Goal: Transaction & Acquisition: Obtain resource

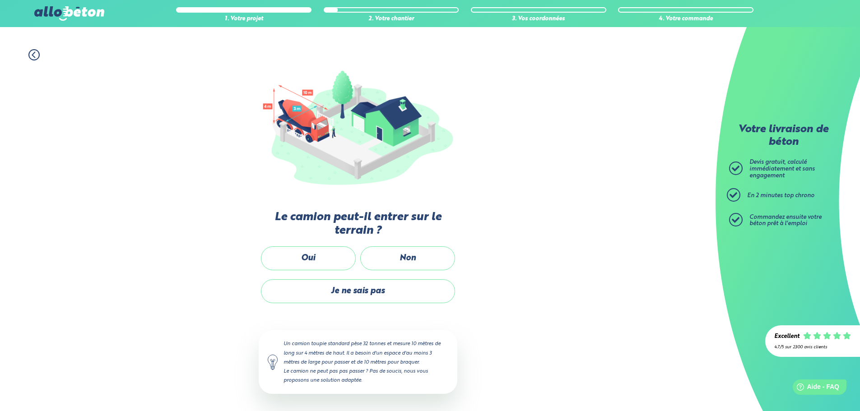
click at [310, 242] on div "Passons au chantier Les étapes à venir nous permettent de déterminer les équipe…" at bounding box center [358, 237] width 199 height 352
click at [314, 253] on label "Oui" at bounding box center [308, 259] width 95 height 24
click at [0, 0] on input "Oui" at bounding box center [0, 0] width 0 height 0
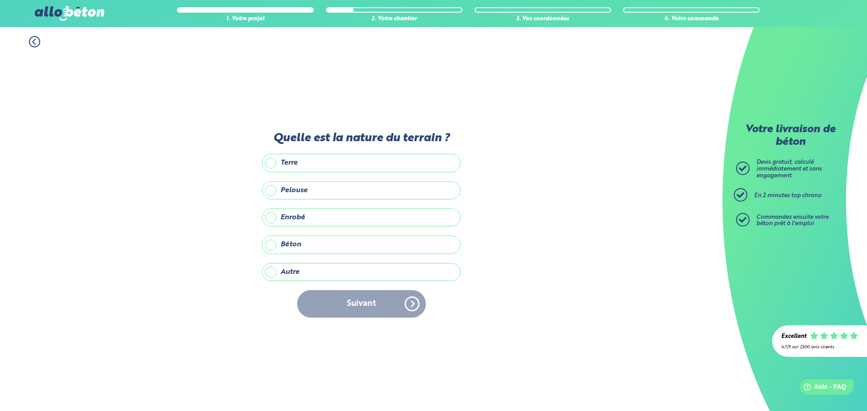
click at [289, 218] on label "Enrobé" at bounding box center [361, 218] width 199 height 18
click at [0, 0] on input "Enrobé" at bounding box center [0, 0] width 0 height 0
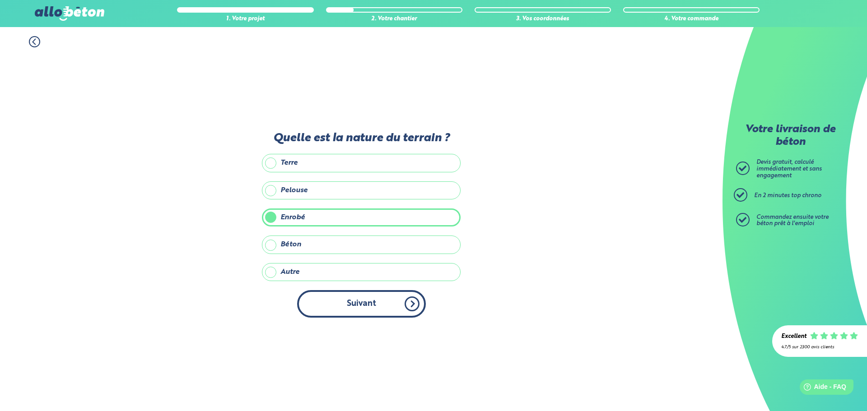
click at [365, 302] on button "Suivant" at bounding box center [361, 304] width 129 height 28
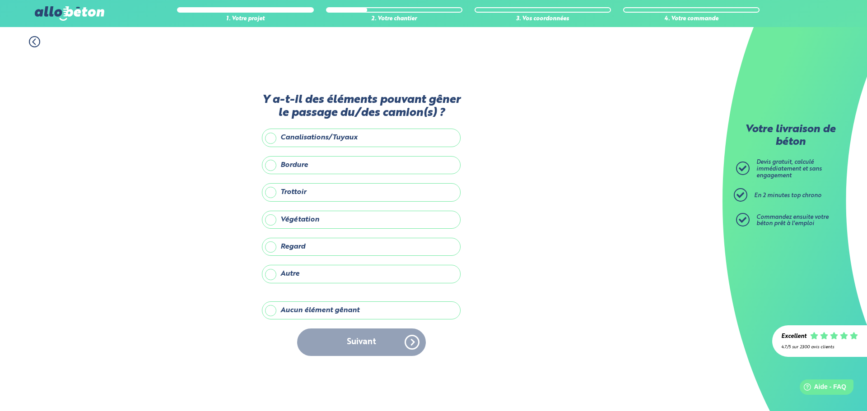
click at [300, 304] on label "Aucun élément gênant" at bounding box center [361, 311] width 199 height 18
click at [0, 0] on input "Aucun élément gênant" at bounding box center [0, 0] width 0 height 0
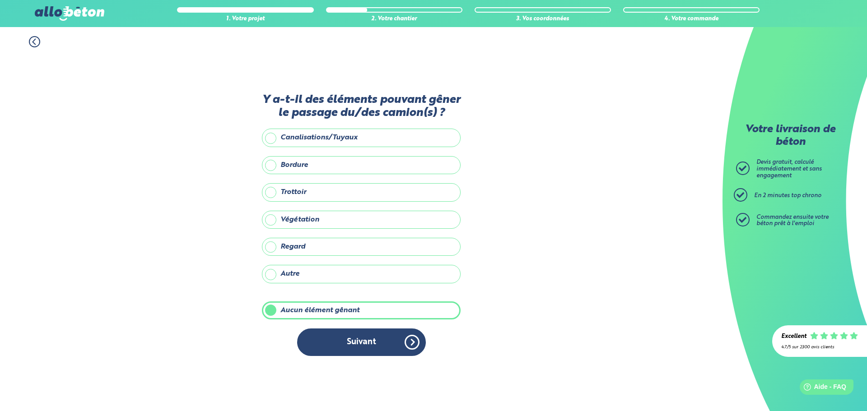
click at [341, 346] on button "Suivant" at bounding box center [361, 343] width 129 height 28
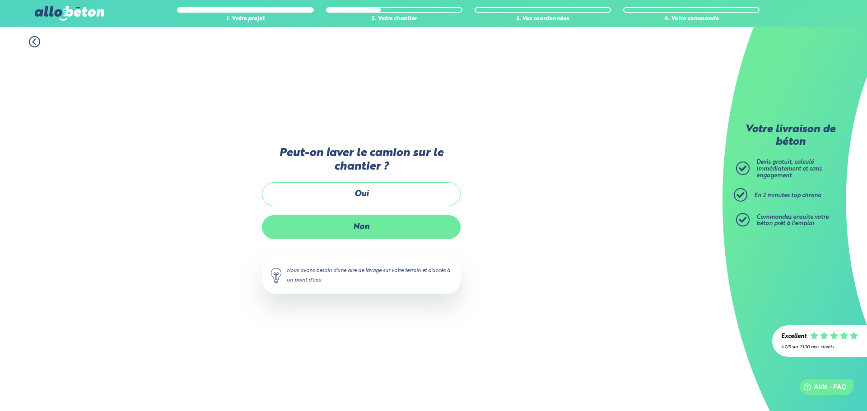
click at [364, 225] on label "Non" at bounding box center [361, 227] width 199 height 24
click at [0, 0] on input "Non" at bounding box center [0, 0] width 0 height 0
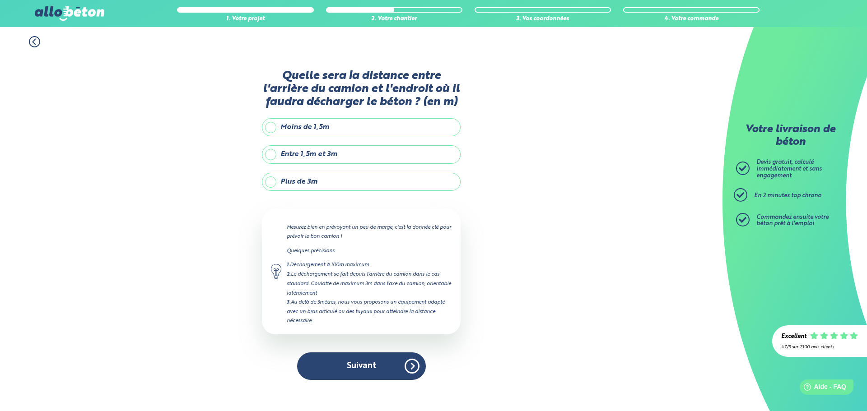
click at [288, 184] on label "Plus de 3m" at bounding box center [361, 182] width 199 height 18
click at [0, 0] on input "Plus de 3m" at bounding box center [0, 0] width 0 height 0
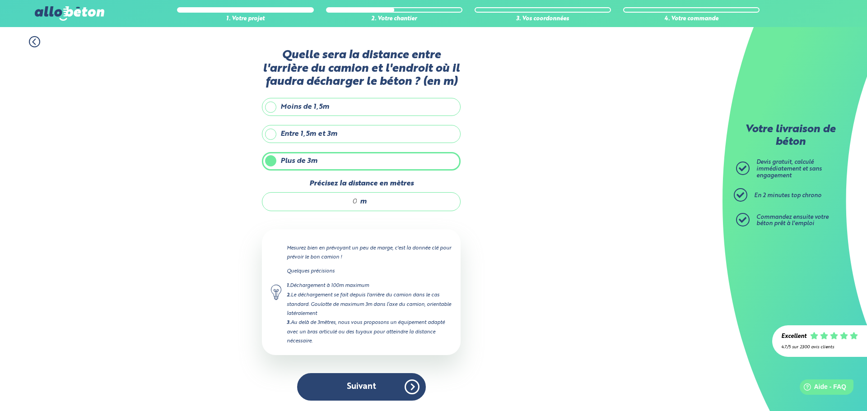
click at [340, 200] on input "Précisez la distance en mètres" at bounding box center [314, 201] width 86 height 9
type input "15"
click at [355, 388] on button "Suivant" at bounding box center [361, 388] width 129 height 28
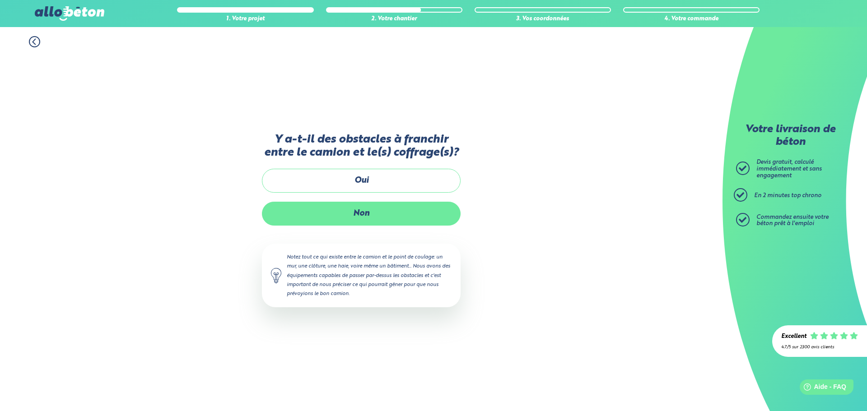
click at [378, 214] on label "Non" at bounding box center [361, 214] width 199 height 24
click at [0, 0] on input "Non" at bounding box center [0, 0] width 0 height 0
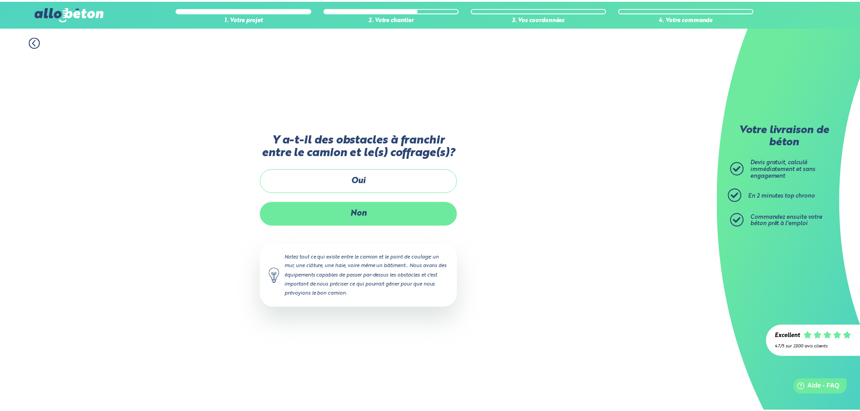
scroll to position [7, 0]
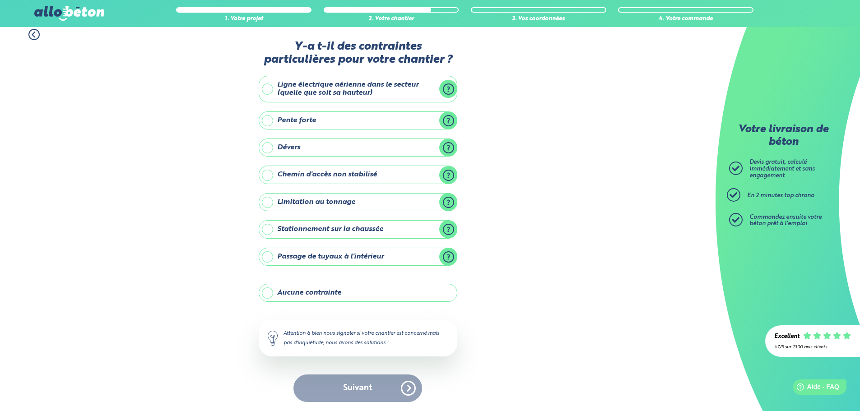
click at [312, 295] on label "Aucune contrainte" at bounding box center [358, 293] width 199 height 18
click at [0, 0] on input "Aucune contrainte" at bounding box center [0, 0] width 0 height 0
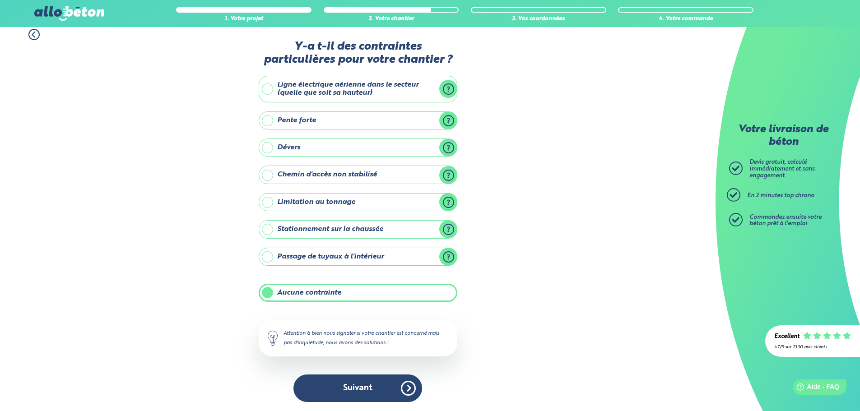
click at [357, 389] on button "Suivant" at bounding box center [358, 389] width 129 height 28
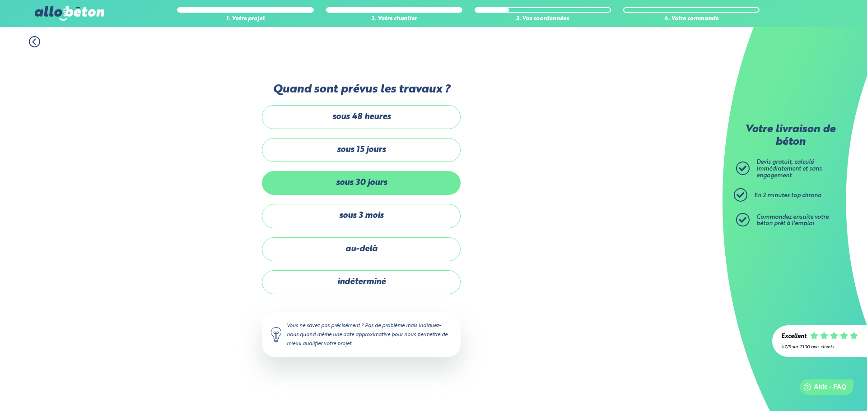
click at [381, 174] on label "sous 30 jours" at bounding box center [361, 183] width 199 height 24
click at [0, 0] on input "sous 30 jours" at bounding box center [0, 0] width 0 height 0
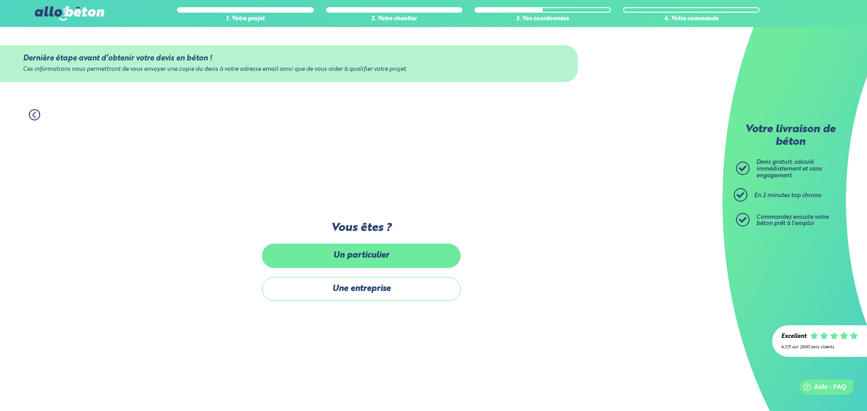
click at [378, 253] on label "Un particulier" at bounding box center [361, 256] width 199 height 24
click at [360, 254] on label "Un particulier" at bounding box center [361, 256] width 199 height 24
click at [0, 0] on input "Un particulier" at bounding box center [0, 0] width 0 height 0
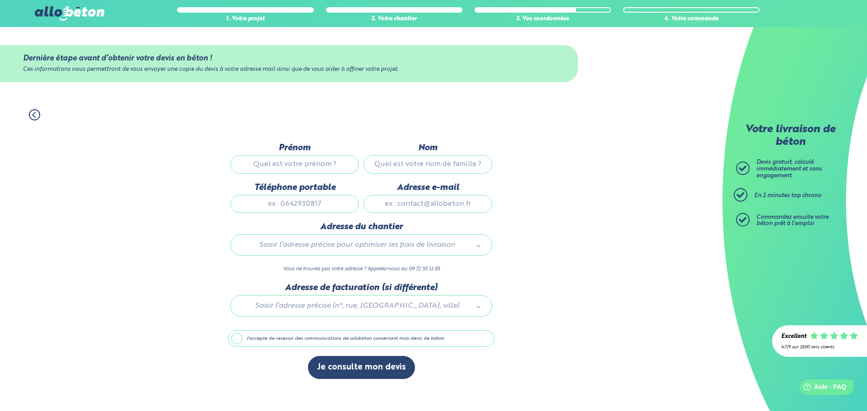
click at [285, 160] on input "Prénom" at bounding box center [294, 164] width 129 height 18
type input "[PERSON_NAME]"
click at [431, 162] on input "Nom" at bounding box center [428, 164] width 129 height 18
type input "PEREIRA"
click at [300, 205] on input "Téléphone portable" at bounding box center [294, 204] width 129 height 18
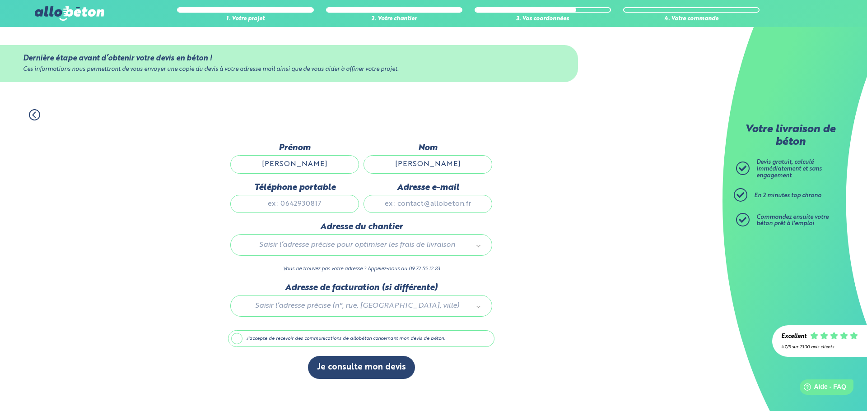
click at [446, 205] on input "Adresse e-mail" at bounding box center [428, 204] width 129 height 18
type input "[EMAIL_ADDRESS][DOMAIN_NAME]"
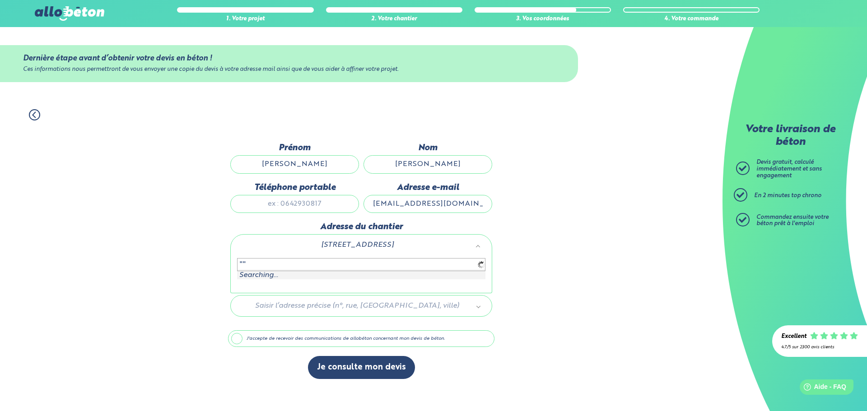
type input """
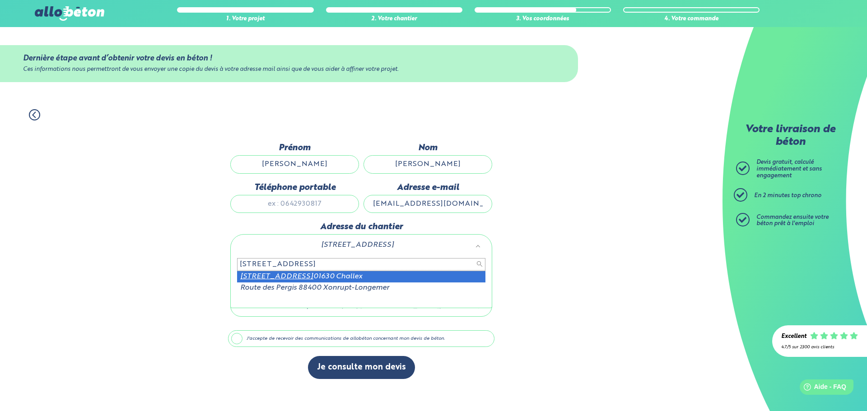
type input "335 ROUTE DE PERGY"
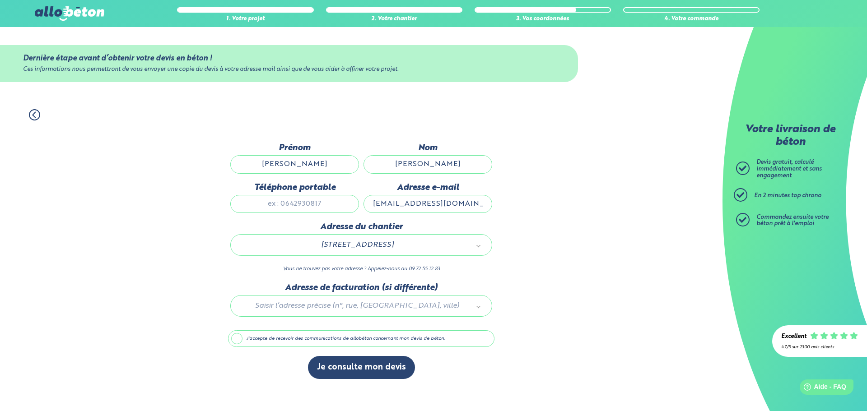
click at [323, 206] on input "Téléphone portable" at bounding box center [294, 204] width 129 height 18
click at [322, 205] on input "07" at bounding box center [294, 204] width 129 height 18
type input "0781169974"
click at [261, 341] on label "J'accepte de recevoir des communications de allobéton concernant mon devis de b…" at bounding box center [361, 339] width 266 height 17
click at [0, 0] on input "J'accepte de recevoir des communications de allobéton concernant mon devis de b…" at bounding box center [0, 0] width 0 height 0
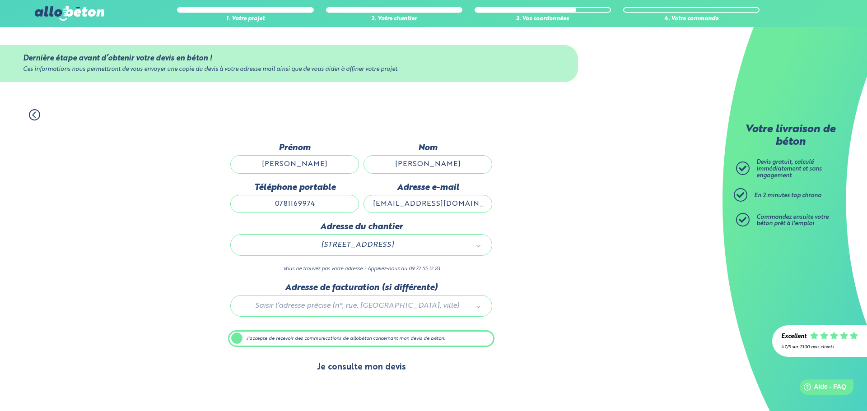
click at [381, 369] on button "Je consulte mon devis" at bounding box center [361, 367] width 107 height 23
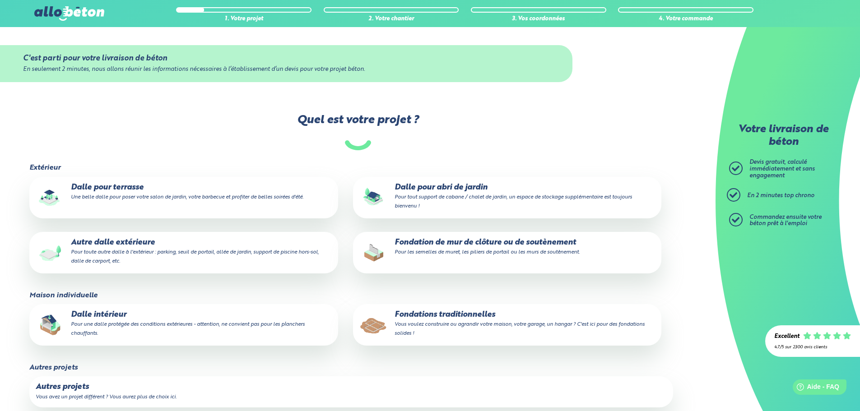
click at [128, 195] on small "Une belle dalle pour poser votre salon de jardin, votre barbecue et profiter de…" at bounding box center [187, 197] width 233 height 5
click at [0, 0] on input "Dalle pour terrasse Une belle dalle pour poser votre salon de jardin, votre bar…" at bounding box center [0, 0] width 0 height 0
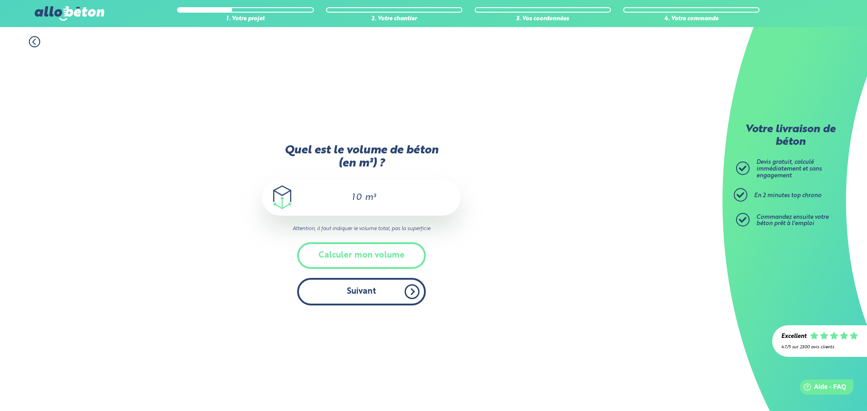
click at [365, 300] on button "Suivant" at bounding box center [361, 292] width 129 height 28
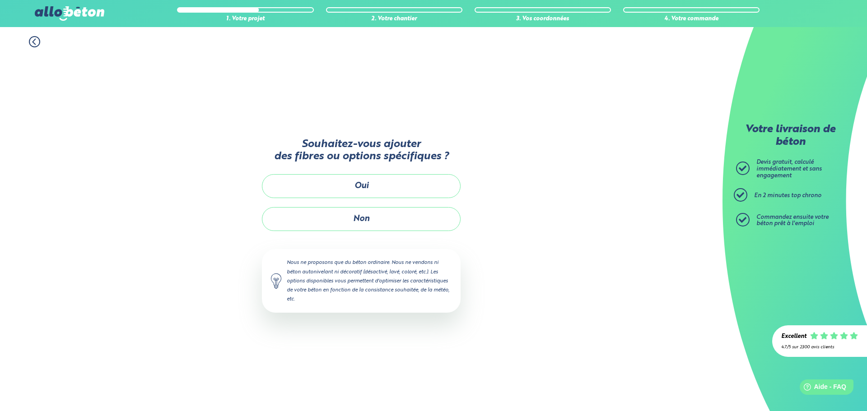
click at [383, 184] on button "Oui" at bounding box center [361, 186] width 199 height 24
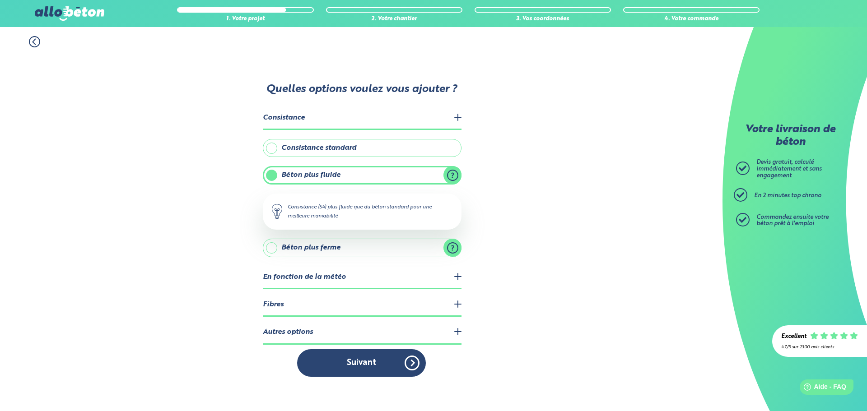
click at [453, 304] on legend "Fibres" at bounding box center [362, 305] width 199 height 23
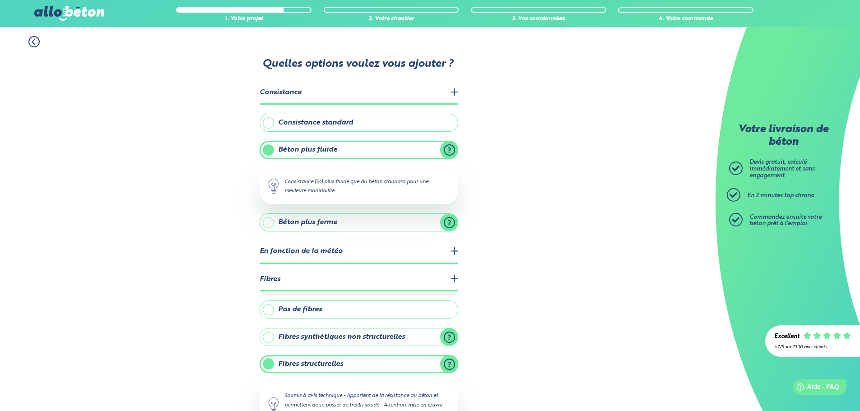
click at [323, 311] on label "Pas de fibres" at bounding box center [359, 310] width 199 height 18
click at [0, 0] on input "Pas de fibres" at bounding box center [0, 0] width 0 height 0
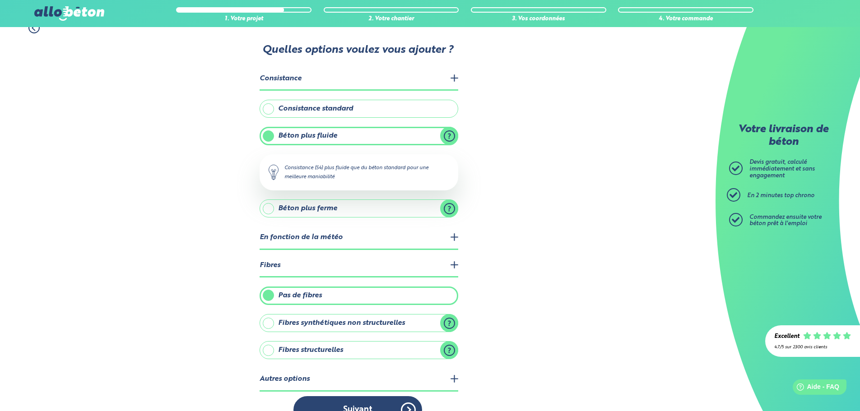
scroll to position [36, 0]
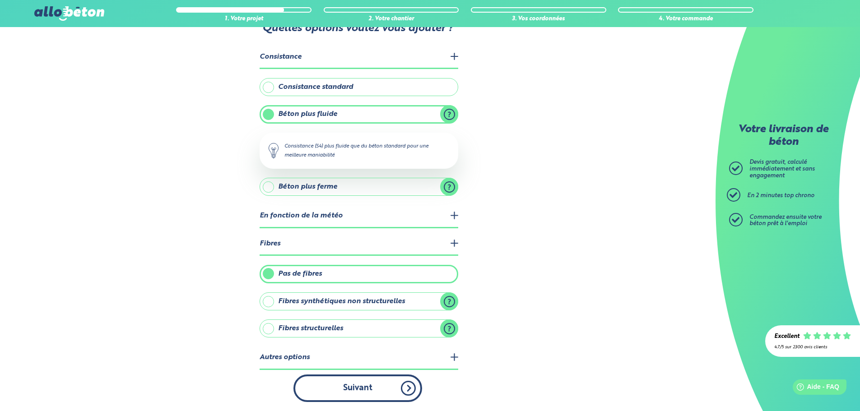
click at [370, 393] on button "Suivant" at bounding box center [358, 389] width 129 height 28
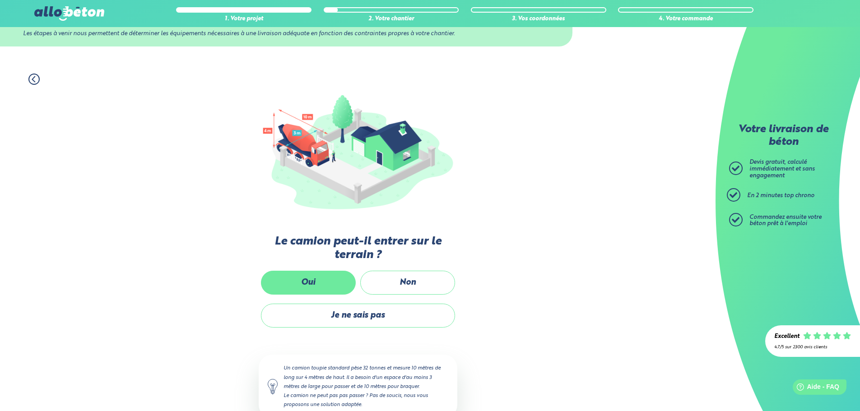
click at [323, 286] on label "Oui" at bounding box center [308, 283] width 95 height 24
click at [0, 0] on input "Oui" at bounding box center [0, 0] width 0 height 0
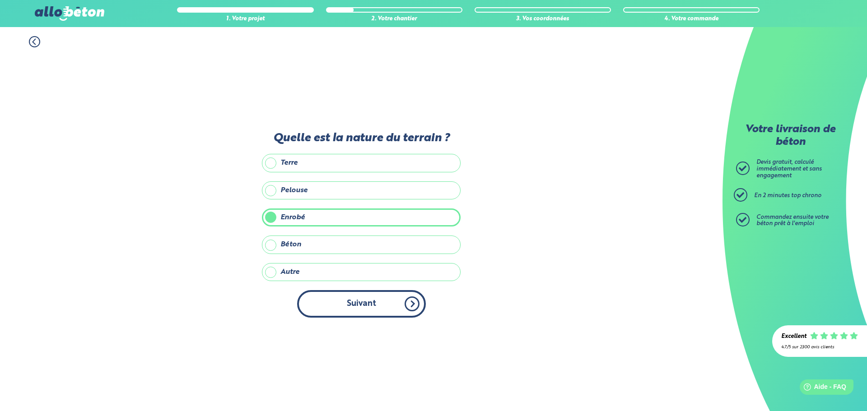
click at [357, 304] on button "Suivant" at bounding box center [361, 304] width 129 height 28
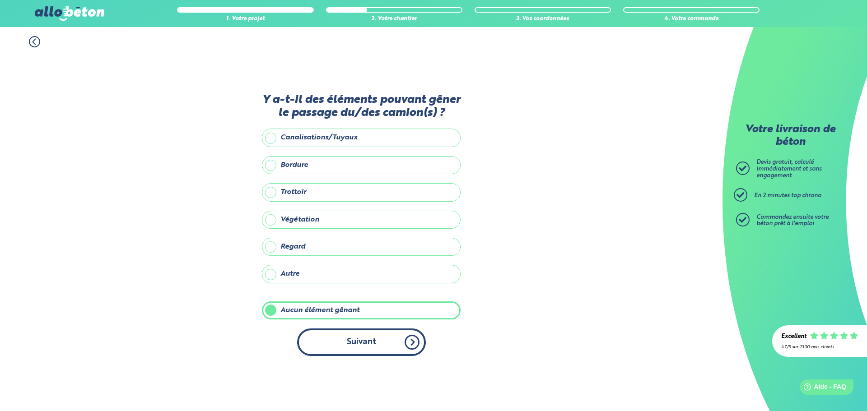
click at [352, 346] on button "Suivant" at bounding box center [361, 343] width 129 height 28
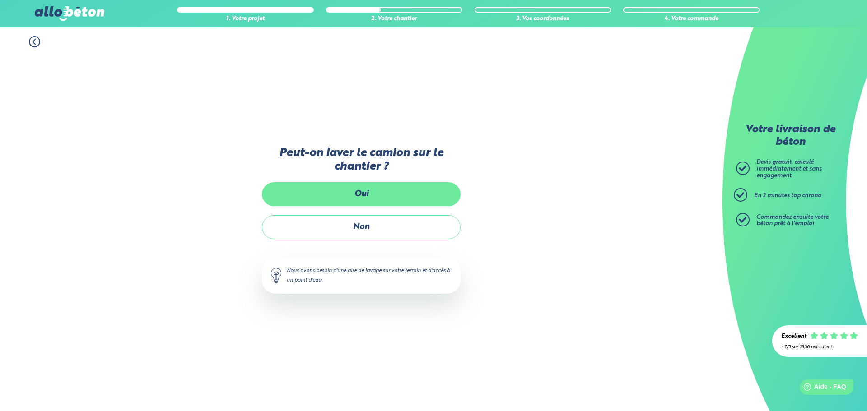
click at [374, 194] on label "Oui" at bounding box center [361, 194] width 199 height 24
click at [0, 0] on input "Oui" at bounding box center [0, 0] width 0 height 0
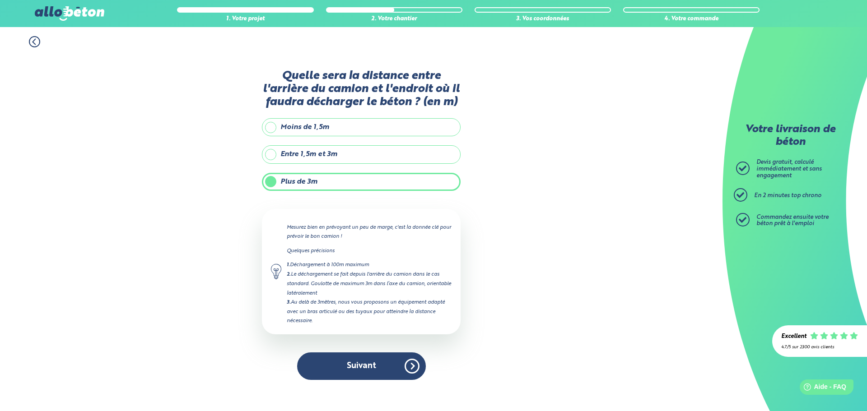
click at [324, 157] on label "Entre 1,5m et 3m" at bounding box center [361, 154] width 199 height 18
click at [0, 0] on input "Entre 1,5m et 3m" at bounding box center [0, 0] width 0 height 0
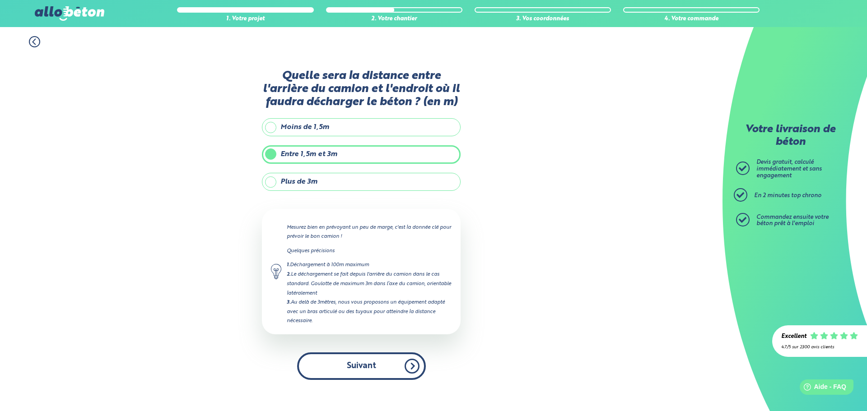
click at [370, 364] on button "Suivant" at bounding box center [361, 367] width 129 height 28
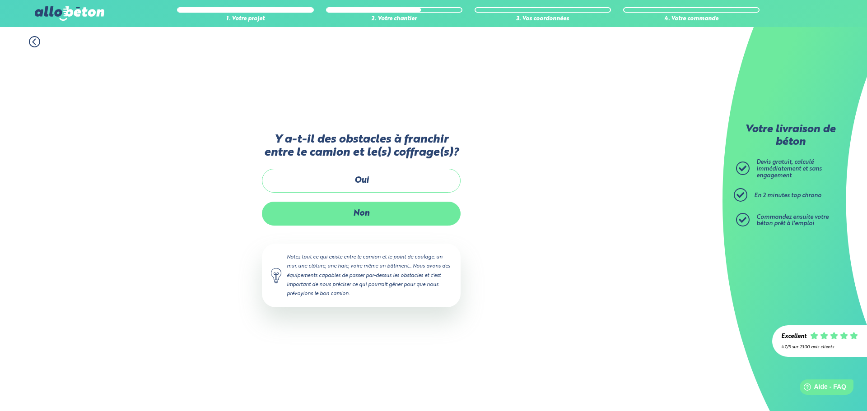
click at [367, 215] on label "Non" at bounding box center [361, 214] width 199 height 24
click at [0, 0] on input "Non" at bounding box center [0, 0] width 0 height 0
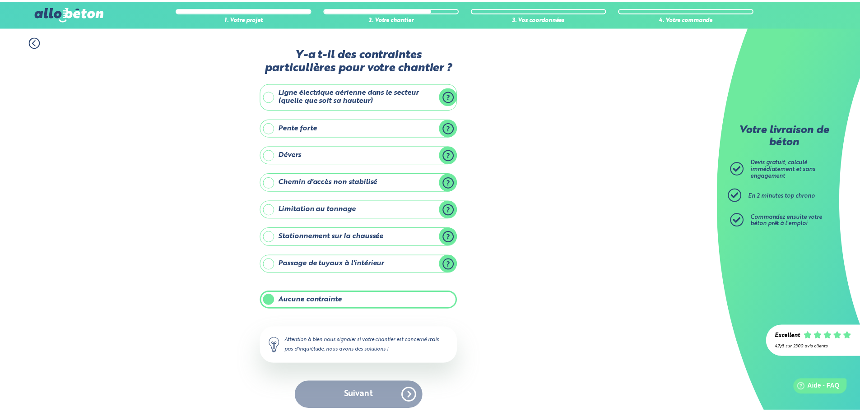
scroll to position [7, 0]
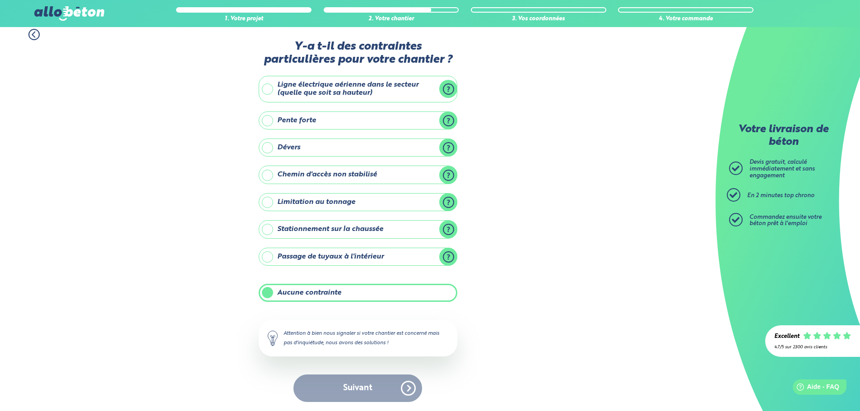
click at [315, 289] on label "Aucune contrainte" at bounding box center [358, 293] width 199 height 18
click at [0, 0] on input "Aucune contrainte" at bounding box center [0, 0] width 0 height 0
click at [309, 292] on label "Aucune contrainte" at bounding box center [358, 293] width 199 height 18
click at [0, 0] on input "Aucune contrainte" at bounding box center [0, 0] width 0 height 0
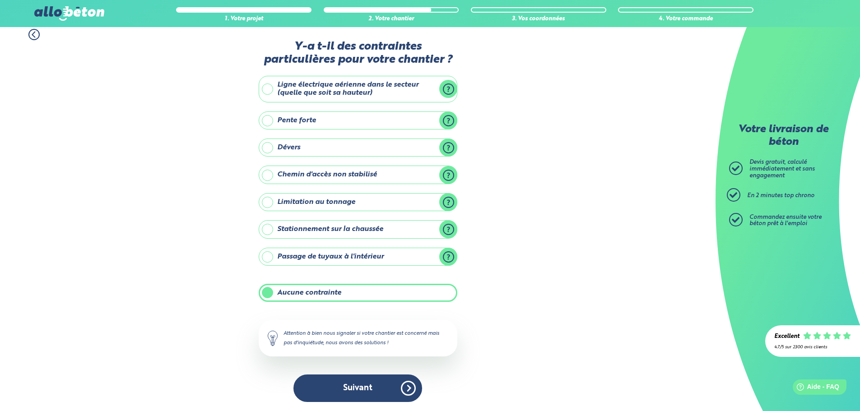
click at [356, 398] on button "Suivant" at bounding box center [358, 389] width 129 height 28
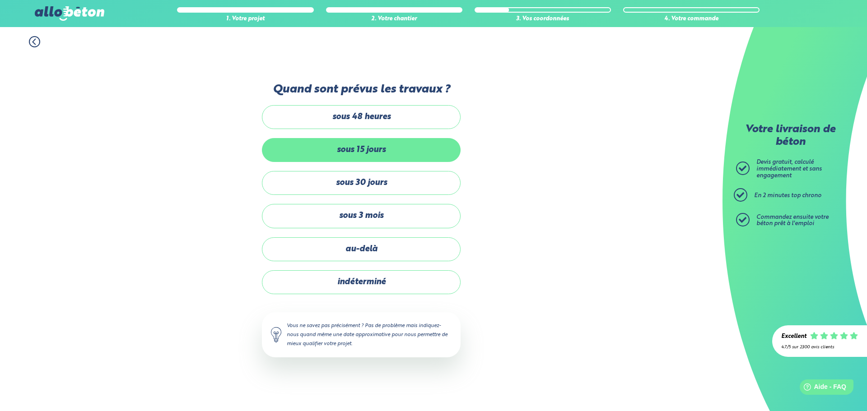
click at [377, 149] on label "sous 15 jours" at bounding box center [361, 150] width 199 height 24
click at [0, 0] on input "sous 15 jours" at bounding box center [0, 0] width 0 height 0
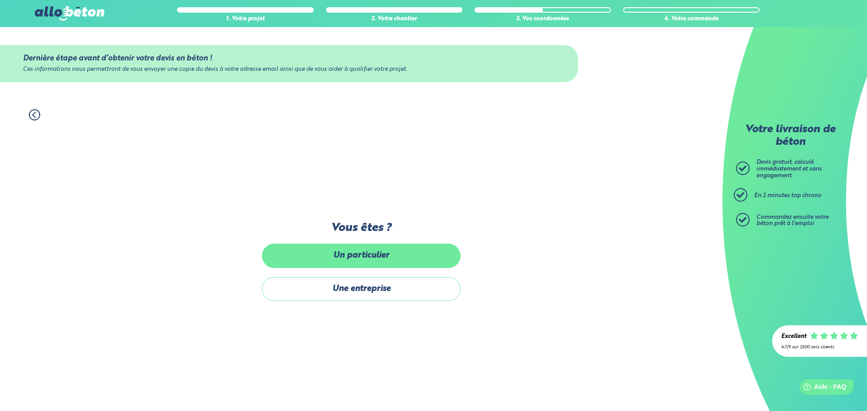
click at [366, 254] on label "Un particulier" at bounding box center [361, 256] width 199 height 24
click at [0, 0] on input "Un particulier" at bounding box center [0, 0] width 0 height 0
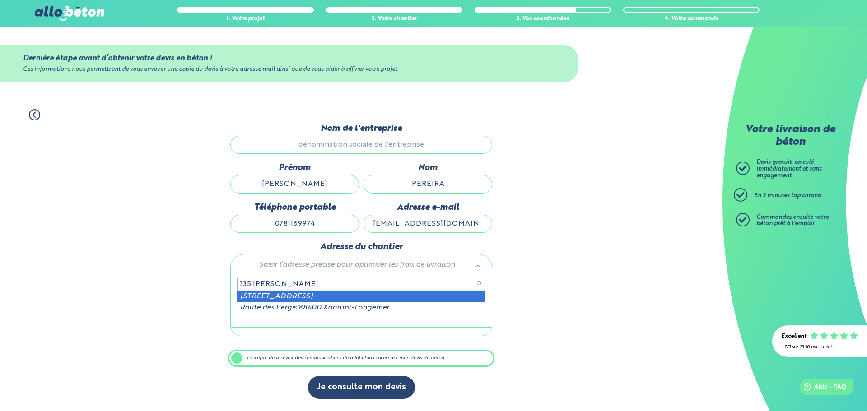
type input "335 [PERSON_NAME]"
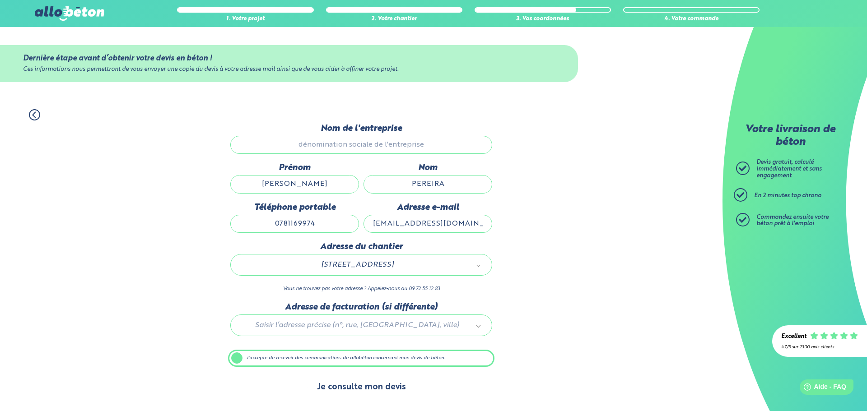
click at [358, 384] on button "Je consulte mon devis" at bounding box center [361, 387] width 107 height 23
click at [351, 145] on input "Nom de l'entreprise" at bounding box center [361, 145] width 262 height 18
click at [382, 142] on input "Nom de l'entreprise" at bounding box center [361, 145] width 262 height 18
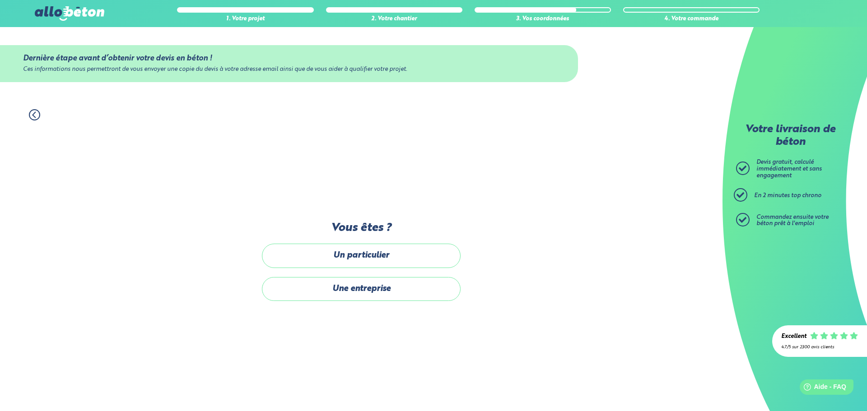
click at [355, 258] on label "Un particulier" at bounding box center [361, 256] width 199 height 24
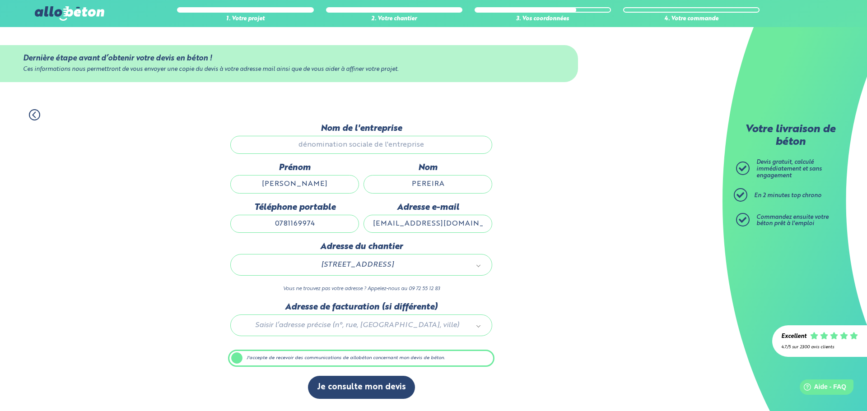
click at [375, 142] on input "Nom de l'entreprise" at bounding box center [361, 145] width 262 height 18
click at [364, 392] on button "Je consulte mon devis" at bounding box center [361, 387] width 107 height 23
click at [355, 379] on button "Je consulte mon devis" at bounding box center [361, 387] width 107 height 23
click at [378, 380] on button "Je consulte mon devis" at bounding box center [361, 387] width 107 height 23
click at [376, 386] on button "Je consulte mon devis" at bounding box center [361, 387] width 107 height 23
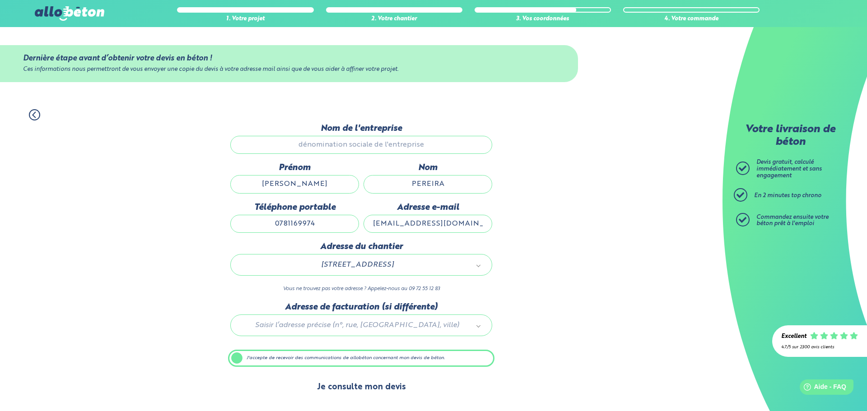
click at [374, 386] on button "Je consulte mon devis" at bounding box center [361, 387] width 107 height 23
click at [371, 386] on button "Je consulte mon devis" at bounding box center [361, 387] width 107 height 23
click at [321, 353] on label "J'accepte de recevoir des communications de allobéton concernant mon devis de b…" at bounding box center [361, 358] width 266 height 17
click at [0, 0] on input "J'accepte de recevoir des communications de allobéton concernant mon devis de b…" at bounding box center [0, 0] width 0 height 0
click at [347, 392] on button "Je consulte mon devis" at bounding box center [361, 387] width 107 height 23
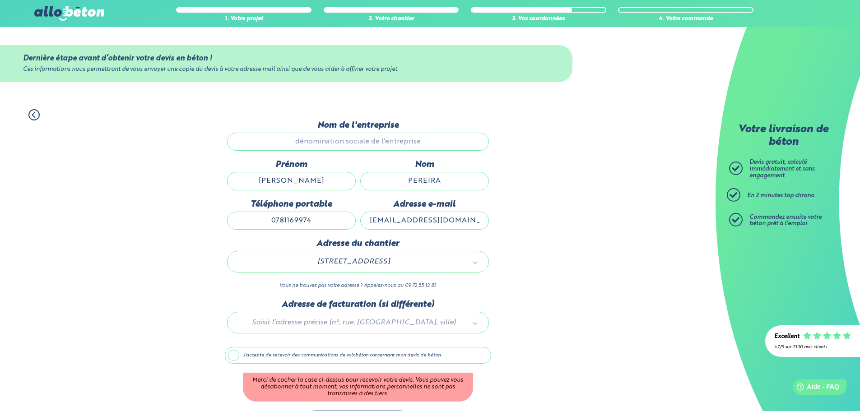
click at [228, 355] on label "J'accepte de recevoir des communications de allobéton concernant mon devis de b…" at bounding box center [358, 355] width 266 height 17
click at [0, 0] on input "J'accepte de recevoir des communications de allobéton concernant mon devis de b…" at bounding box center [0, 0] width 0 height 0
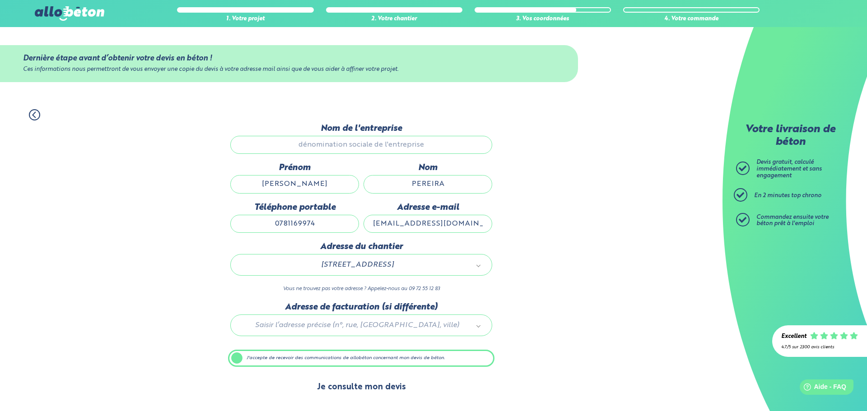
click at [379, 391] on button "Je consulte mon devis" at bounding box center [361, 387] width 107 height 23
click at [346, 151] on input "Nom de l'entreprise" at bounding box center [361, 145] width 262 height 18
click at [347, 149] on input "Nom de l'entreprise" at bounding box center [361, 145] width 262 height 18
click at [348, 148] on input "Nom de l'entreprise" at bounding box center [361, 145] width 262 height 18
click at [334, 182] on input "[PERSON_NAME]" at bounding box center [294, 184] width 129 height 18
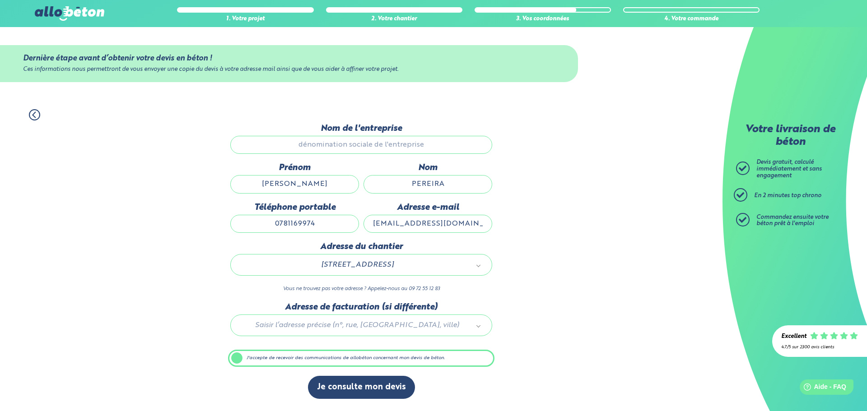
drag, startPoint x: 335, startPoint y: 225, endPoint x: 374, endPoint y: 278, distance: 65.2
click at [336, 226] on input "0781169974" at bounding box center [294, 224] width 129 height 18
click at [354, 388] on button "Je consulte mon devis" at bounding box center [361, 387] width 107 height 23
click at [353, 388] on button "Je consulte mon devis" at bounding box center [361, 387] width 107 height 23
drag, startPoint x: 353, startPoint y: 387, endPoint x: 183, endPoint y: 193, distance: 257.6
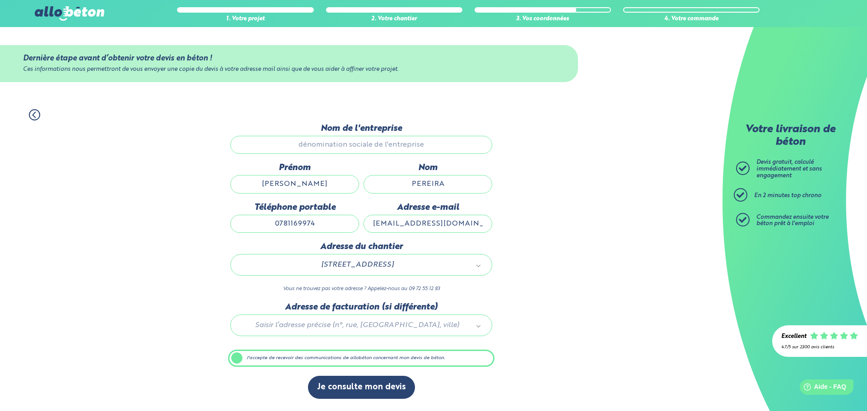
click at [353, 386] on button "Je consulte mon devis" at bounding box center [361, 387] width 107 height 23
click at [480, 327] on div at bounding box center [361, 324] width 266 height 43
click at [360, 386] on button "Je consulte mon devis" at bounding box center [361, 387] width 107 height 23
click at [355, 391] on button "Je consulte mon devis" at bounding box center [361, 387] width 107 height 23
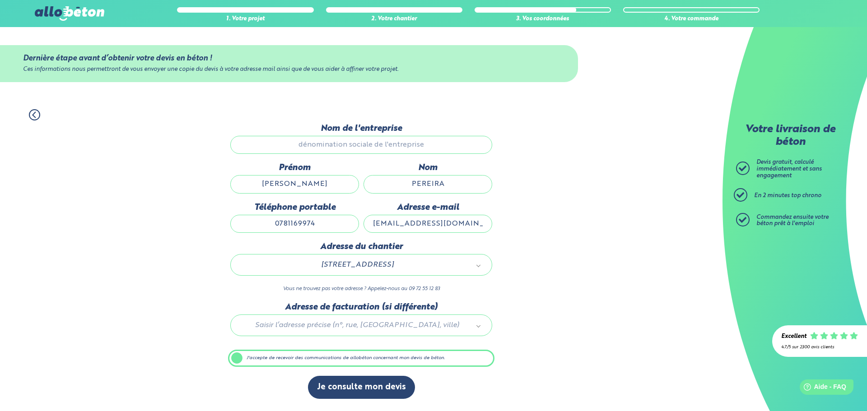
click at [355, 390] on button "Je consulte mon devis" at bounding box center [361, 387] width 107 height 23
click at [295, 361] on label "J'accepte de recevoir des communications de allobéton concernant mon devis de b…" at bounding box center [361, 358] width 266 height 17
click at [0, 0] on input "J'accepte de recevoir des communications de allobéton concernant mon devis de b…" at bounding box center [0, 0] width 0 height 0
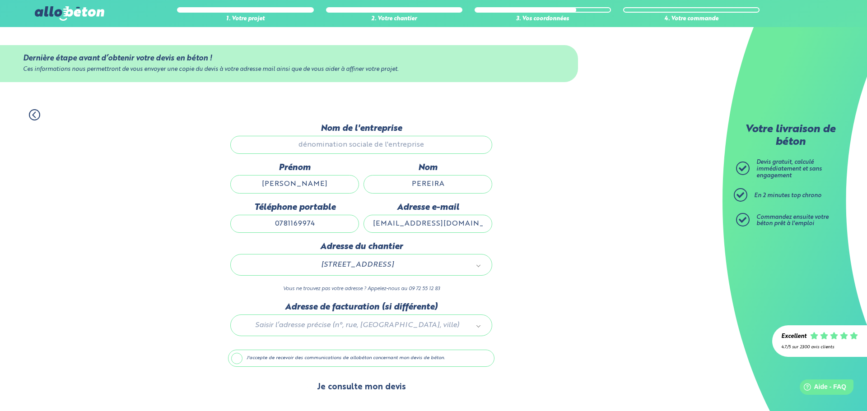
click at [344, 393] on button "Je consulte mon devis" at bounding box center [361, 387] width 107 height 23
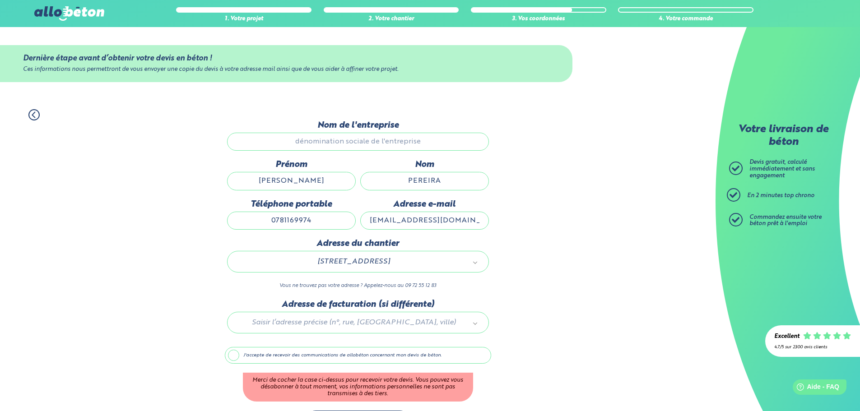
click at [282, 352] on label "J'accepte de recevoir des communications de allobéton concernant mon devis de b…" at bounding box center [358, 355] width 266 height 17
click at [0, 0] on input "J'accepte de recevoir des communications de allobéton concernant mon devis de b…" at bounding box center [0, 0] width 0 height 0
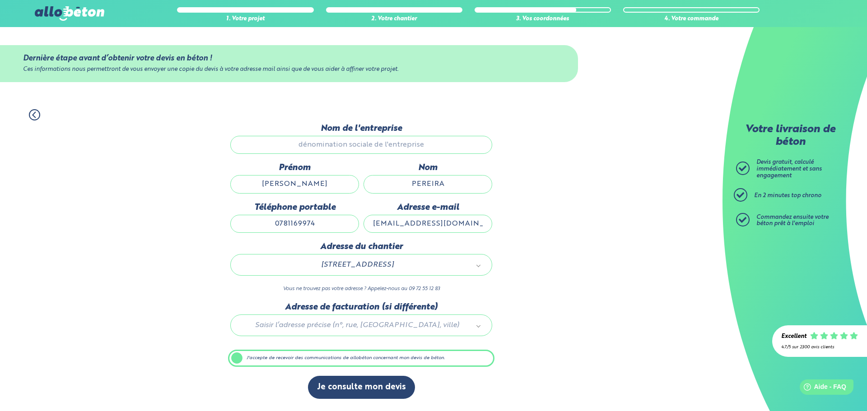
drag, startPoint x: 329, startPoint y: 133, endPoint x: 332, endPoint y: 136, distance: 5.1
click at [331, 135] on div "Nom de l'entreprise" at bounding box center [361, 143] width 266 height 39
click at [327, 148] on input "Nom de l'entreprise" at bounding box center [361, 145] width 262 height 18
click at [327, 147] on input "Nom de l'entreprise" at bounding box center [361, 145] width 262 height 18
click at [328, 147] on input "Nom de l'entreprise" at bounding box center [361, 145] width 262 height 18
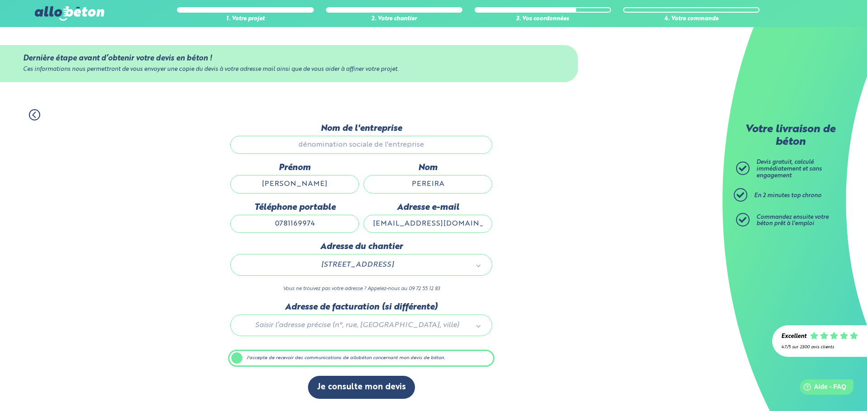
click at [327, 148] on input "Nom de l'entreprise" at bounding box center [361, 145] width 262 height 18
click at [31, 120] on icon at bounding box center [34, 114] width 11 height 11
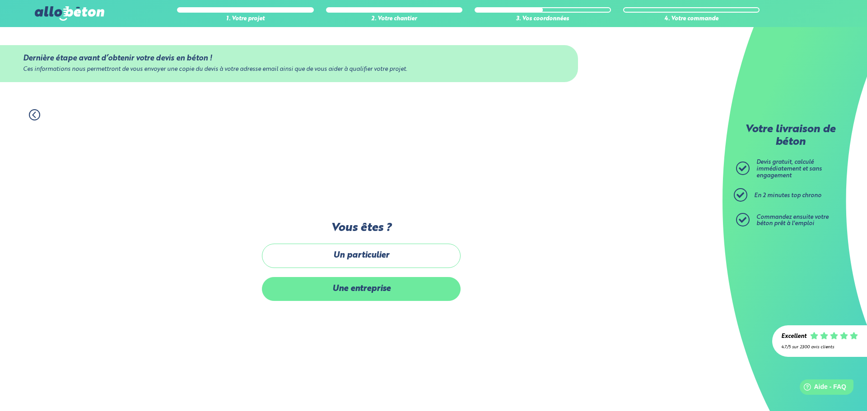
click at [386, 295] on label "Une entreprise" at bounding box center [361, 289] width 199 height 24
click at [0, 0] on input "Une entreprise" at bounding box center [0, 0] width 0 height 0
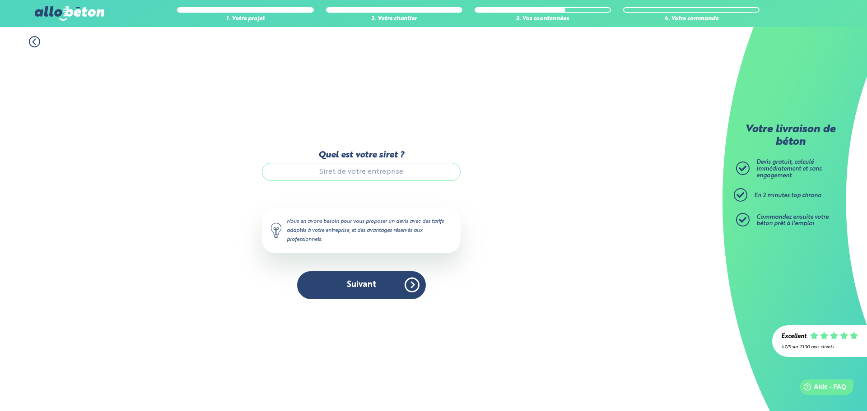
click at [378, 176] on input "Quel est votre siret ?" at bounding box center [361, 172] width 199 height 18
click at [33, 41] on icon at bounding box center [34, 41] width 11 height 11
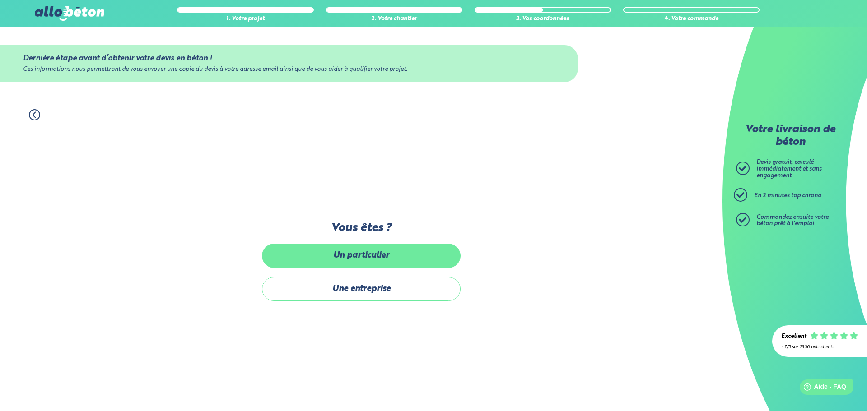
click at [408, 255] on label "Un particulier" at bounding box center [361, 256] width 199 height 24
click at [0, 0] on input "Un particulier" at bounding box center [0, 0] width 0 height 0
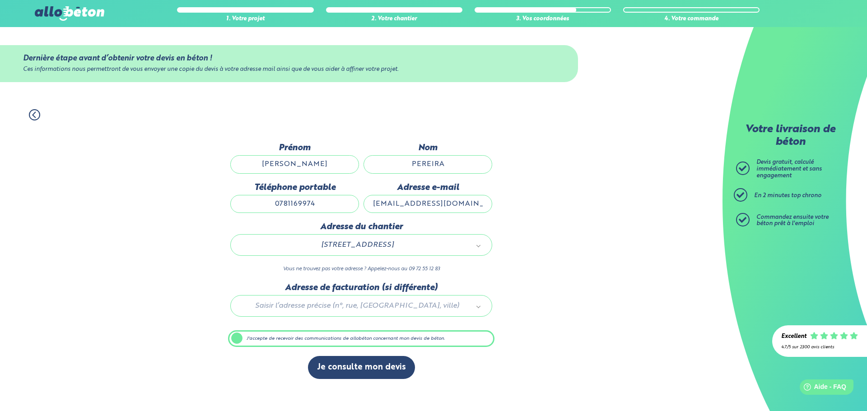
click at [311, 159] on input "[PERSON_NAME]" at bounding box center [294, 164] width 129 height 18
click at [370, 370] on button "Je consulte mon devis" at bounding box center [361, 367] width 107 height 23
click at [392, 361] on button "Je consulte mon devis" at bounding box center [361, 367] width 107 height 23
click at [397, 352] on div "Dernière étape avant d’obtenir votre devis en béton ! Ces informations nous per…" at bounding box center [361, 265] width 266 height 245
click at [473, 203] on input "[EMAIL_ADDRESS][DOMAIN_NAME]" at bounding box center [428, 204] width 129 height 18
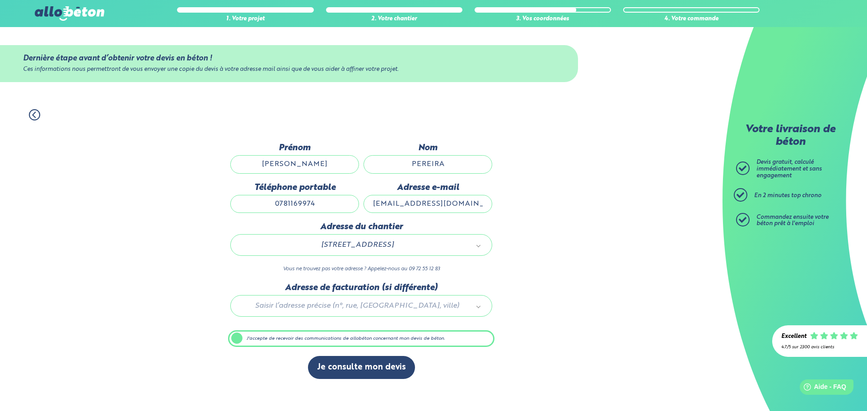
drag, startPoint x: 475, startPoint y: 201, endPoint x: 426, endPoint y: 203, distance: 49.3
click at [417, 205] on input "[EMAIL_ADDRESS][DOMAIN_NAME]" at bounding box center [428, 204] width 129 height 18
click at [483, 205] on input "[EMAIL_ADDRESS][DOMAIN_NAME]" at bounding box center [428, 204] width 129 height 18
drag, startPoint x: 646, startPoint y: 231, endPoint x: 587, endPoint y: 321, distance: 107.9
click at [644, 235] on div "1. Votre projet 2. Votre chantier 3. Vos coordonnées 4. Votre commande Dernière…" at bounding box center [361, 255] width 723 height 311
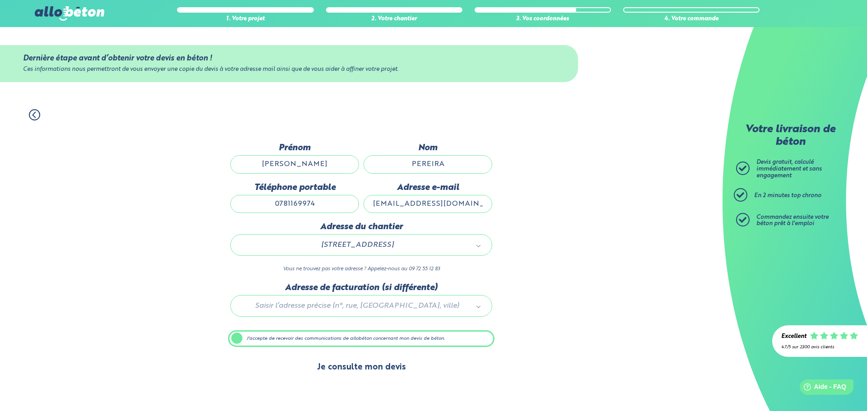
click at [338, 374] on button "Je consulte mon devis" at bounding box center [361, 367] width 107 height 23
click at [343, 369] on button "Je consulte mon devis" at bounding box center [361, 367] width 107 height 23
click at [342, 369] on button "Je consulte mon devis" at bounding box center [361, 367] width 107 height 23
drag, startPoint x: 343, startPoint y: 369, endPoint x: 346, endPoint y: 364, distance: 5.8
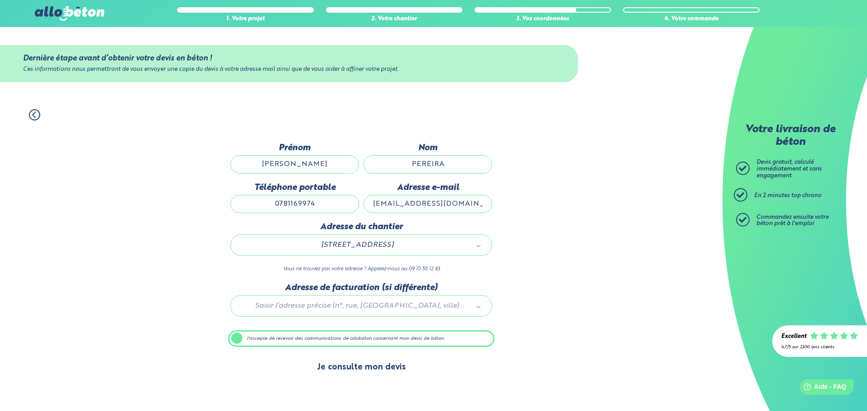
click at [343, 369] on button "Je consulte mon devis" at bounding box center [361, 367] width 107 height 23
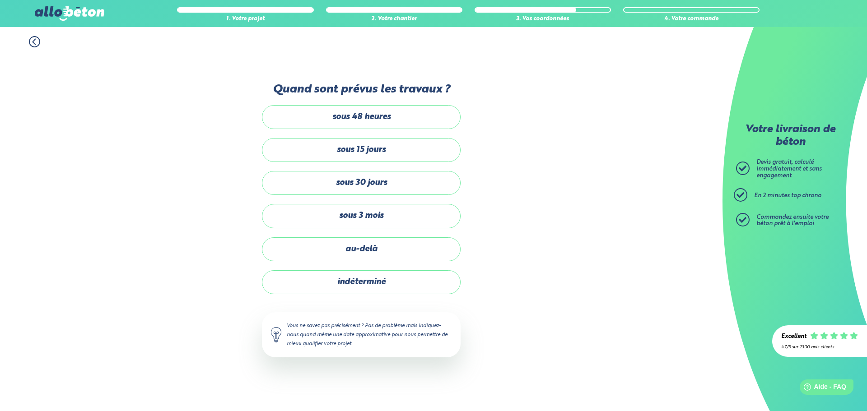
click at [346, 180] on label "sous 30 jours" at bounding box center [361, 183] width 199 height 24
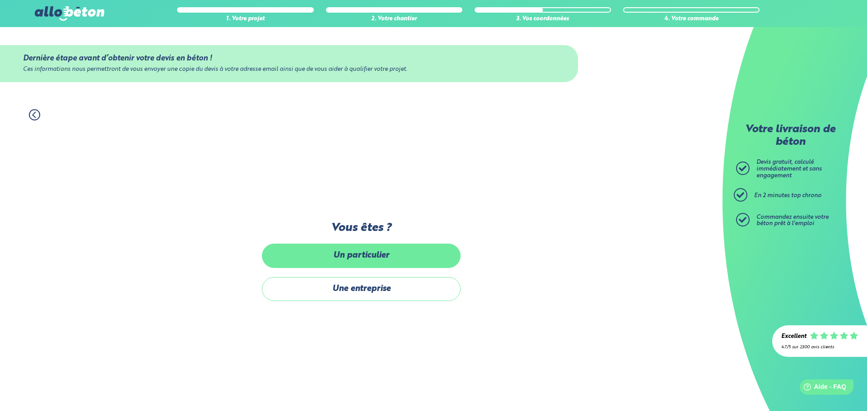
click at [369, 257] on label "Un particulier" at bounding box center [361, 256] width 199 height 24
click at [0, 0] on input "Un particulier" at bounding box center [0, 0] width 0 height 0
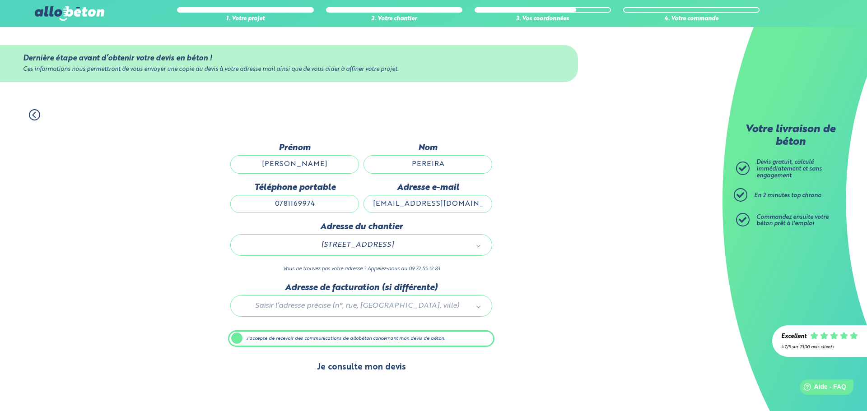
click at [350, 368] on button "Je consulte mon devis" at bounding box center [361, 367] width 107 height 23
click at [351, 366] on button "Je consulte mon devis" at bounding box center [361, 367] width 107 height 23
click at [459, 205] on input "[EMAIL_ADDRESS][DOMAIN_NAME]" at bounding box center [428, 204] width 129 height 18
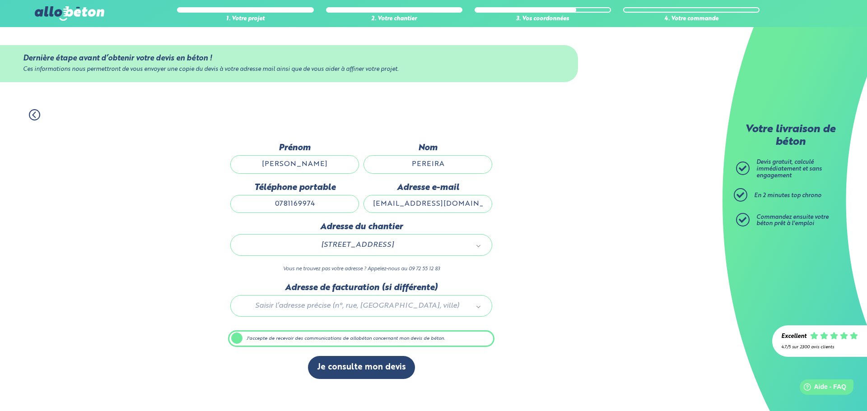
click at [472, 200] on input "[EMAIL_ADDRESS][DOMAIN_NAME]" at bounding box center [428, 204] width 129 height 18
click at [471, 200] on input "[EMAIL_ADDRESS][DOMAIN_NAME]" at bounding box center [428, 204] width 129 height 18
type input "[EMAIL_ADDRESS][DOMAIN_NAME]"
click at [365, 371] on button "Je consulte mon devis" at bounding box center [361, 367] width 107 height 23
click at [365, 369] on button "Je consulte mon devis" at bounding box center [361, 367] width 107 height 23
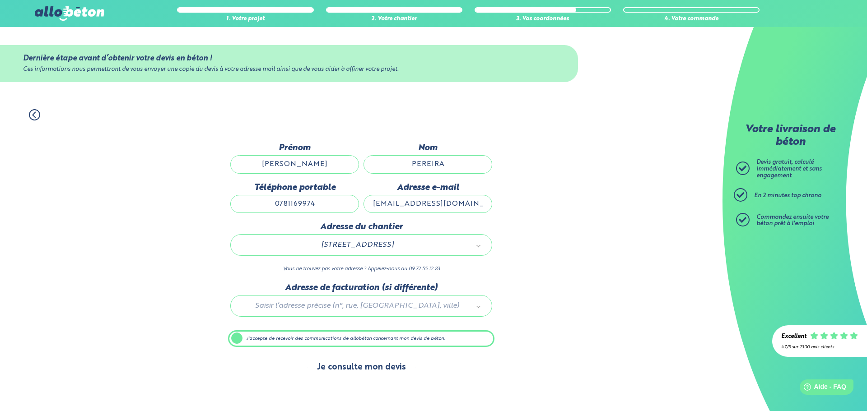
click at [364, 369] on button "Je consulte mon devis" at bounding box center [361, 367] width 107 height 23
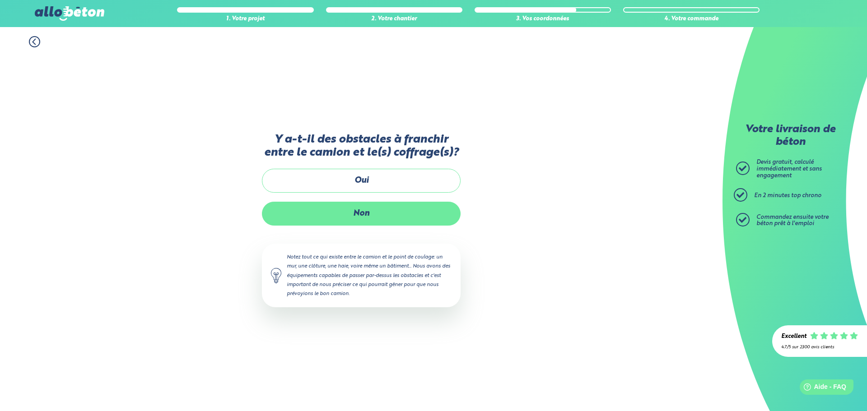
click at [399, 222] on label "Non" at bounding box center [361, 214] width 199 height 24
click at [0, 0] on input "Non" at bounding box center [0, 0] width 0 height 0
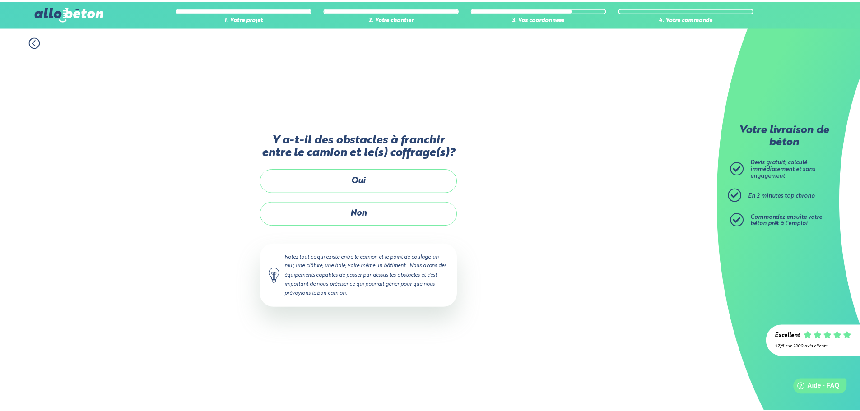
scroll to position [7, 0]
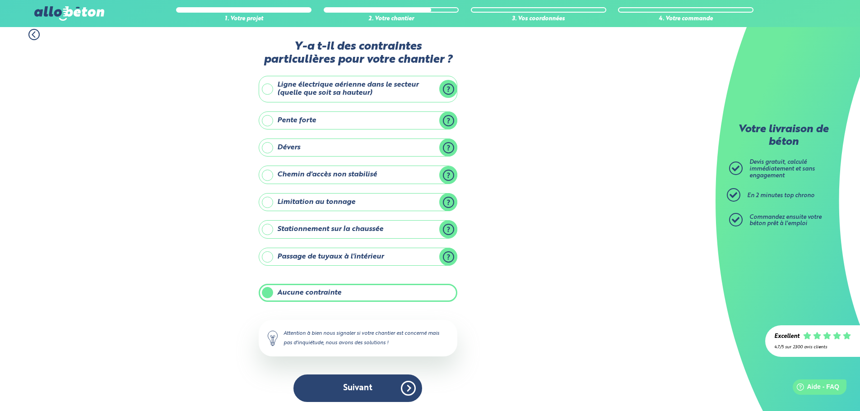
click at [333, 297] on label "Aucune contrainte" at bounding box center [358, 293] width 199 height 18
click at [0, 0] on input "Aucune contrainte" at bounding box center [0, 0] width 0 height 0
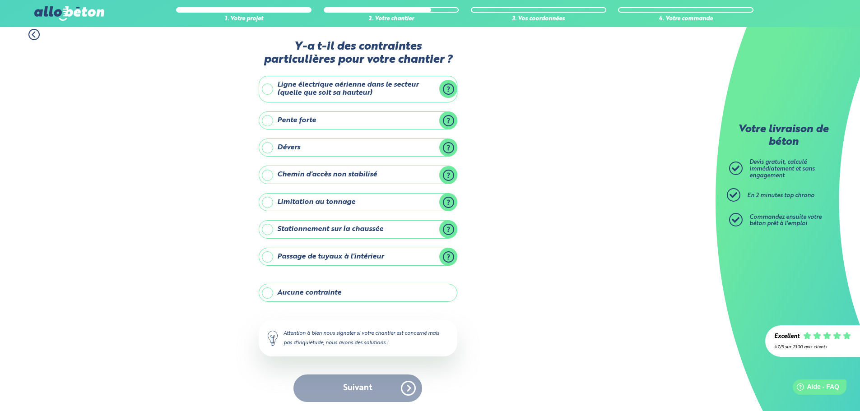
click at [333, 294] on label "Aucune contrainte" at bounding box center [358, 293] width 199 height 18
click at [0, 0] on input "Aucune contrainte" at bounding box center [0, 0] width 0 height 0
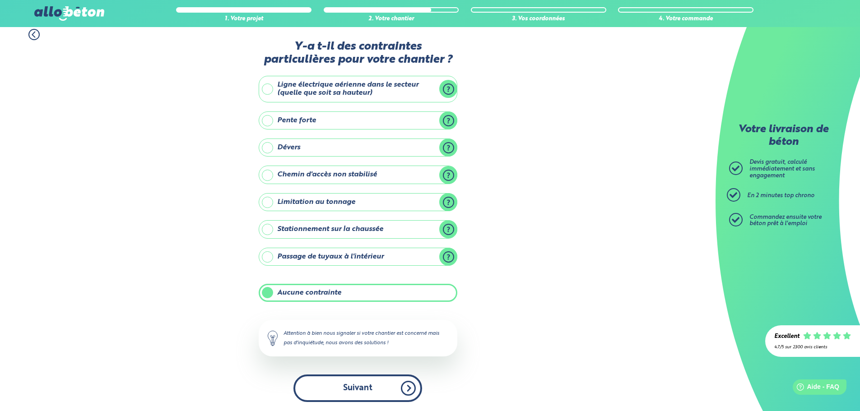
click at [367, 388] on button "Suivant" at bounding box center [358, 389] width 129 height 28
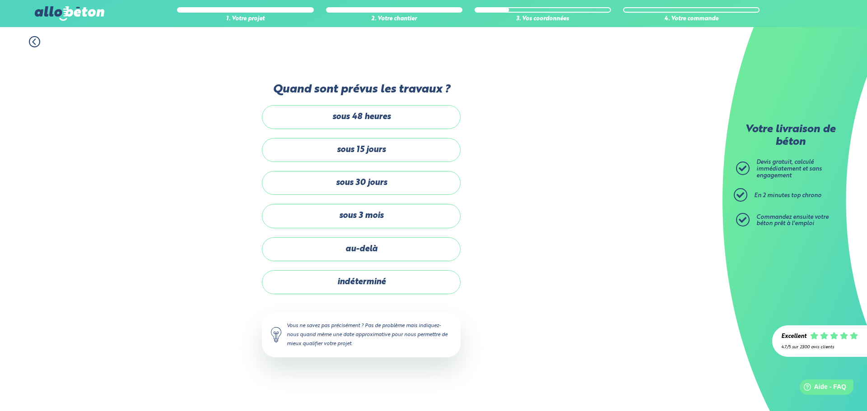
click at [366, 187] on label "sous 30 jours" at bounding box center [361, 183] width 199 height 24
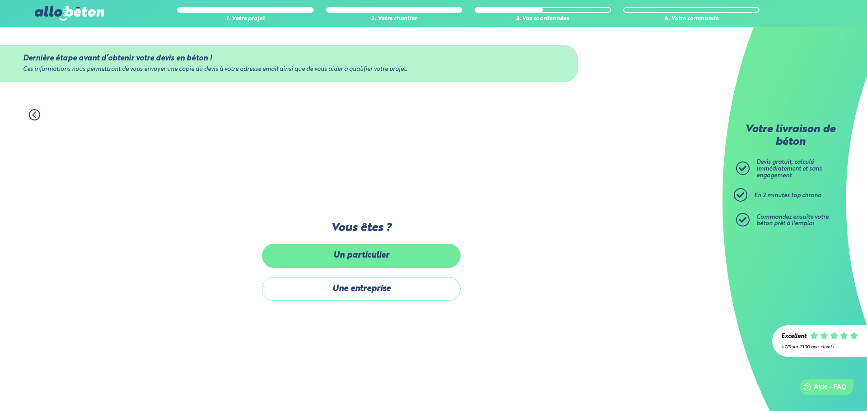
click at [363, 252] on label "Un particulier" at bounding box center [361, 256] width 199 height 24
click at [0, 0] on input "Un particulier" at bounding box center [0, 0] width 0 height 0
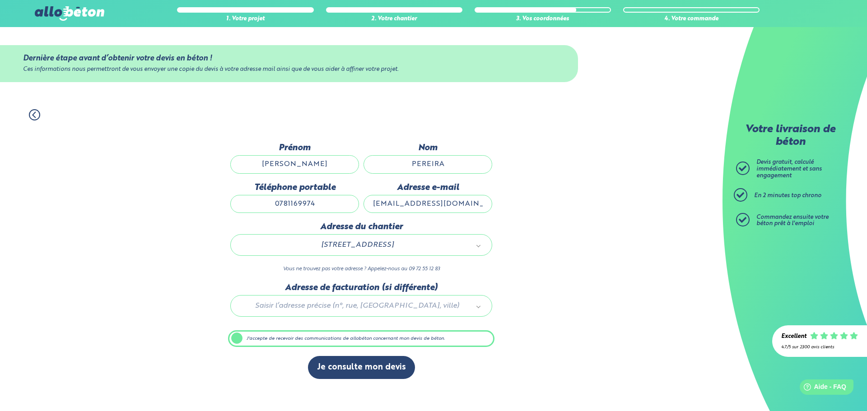
drag, startPoint x: 472, startPoint y: 203, endPoint x: 316, endPoint y: 192, distance: 156.6
click at [316, 192] on div "Prénom [PERSON_NAME] Téléphone portable [PHONE_NUMBER] Adresse e-mail [EMAIL_AD…" at bounding box center [361, 182] width 266 height 79
type input "[EMAIL_ADDRESS][DOMAIN_NAME]"
click at [355, 368] on button "Je consulte mon devis" at bounding box center [361, 367] width 107 height 23
click at [355, 369] on button "Je consulte mon devis" at bounding box center [361, 367] width 107 height 23
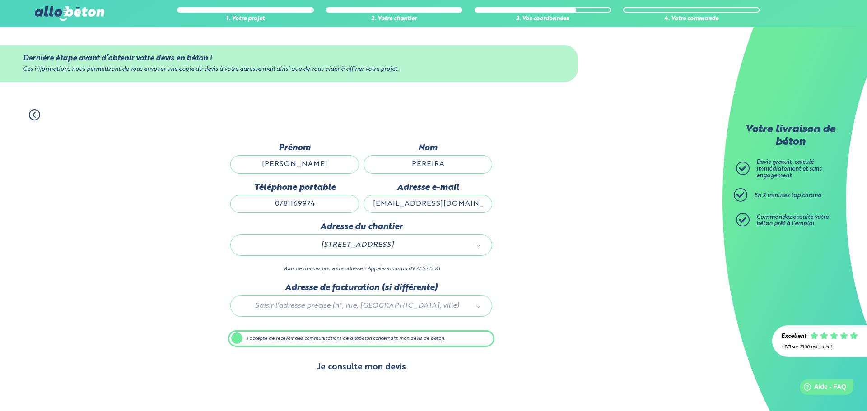
drag, startPoint x: 354, startPoint y: 368, endPoint x: 462, endPoint y: 324, distance: 116.1
click at [355, 367] on button "Je consulte mon devis" at bounding box center [361, 367] width 107 height 23
drag, startPoint x: 448, startPoint y: 164, endPoint x: 391, endPoint y: 166, distance: 57.8
click at [391, 166] on input "PEREIRA" at bounding box center [428, 164] width 129 height 18
type input "T"
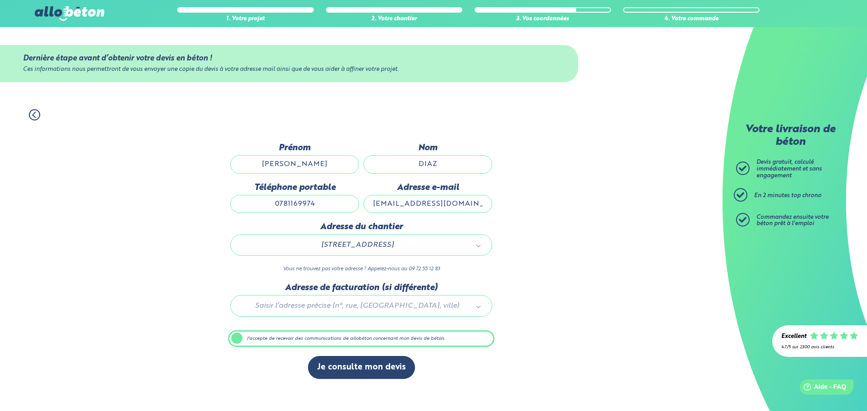
type input "DIAZ"
click at [315, 169] on input "[PERSON_NAME]" at bounding box center [294, 164] width 129 height 18
type input "&"
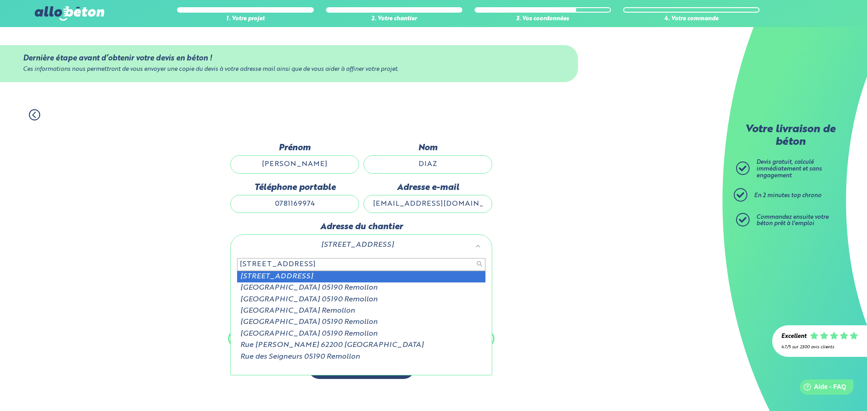
type input "[STREET_ADDRESS]"
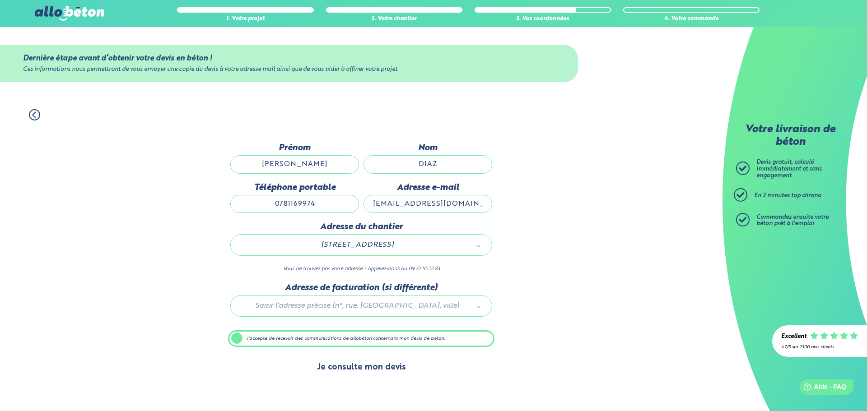
click at [351, 369] on button "Je consulte mon devis" at bounding box center [361, 367] width 107 height 23
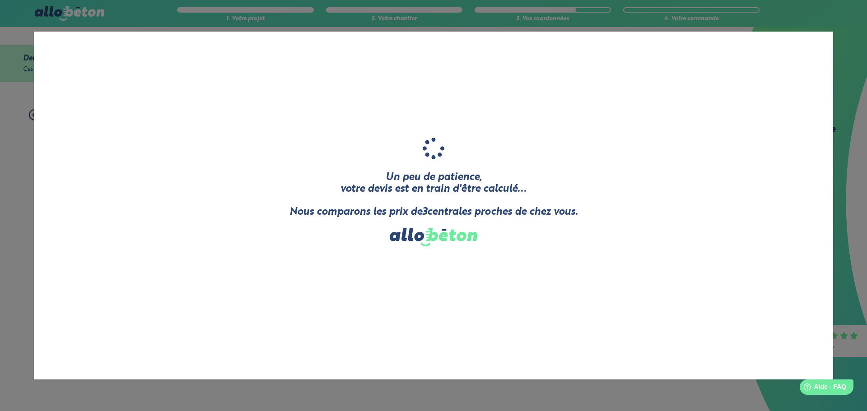
click at [339, 367] on div "Un peu de patience, votre devis est en train d'être calculé... Nous comparons l…" at bounding box center [433, 206] width 799 height 348
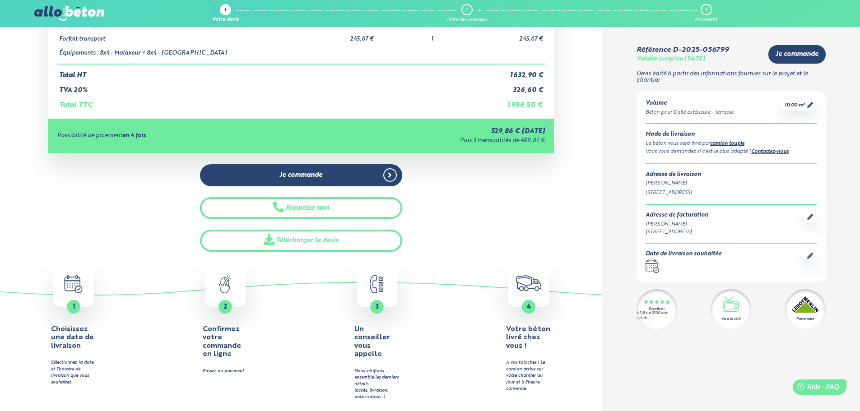
scroll to position [181, 0]
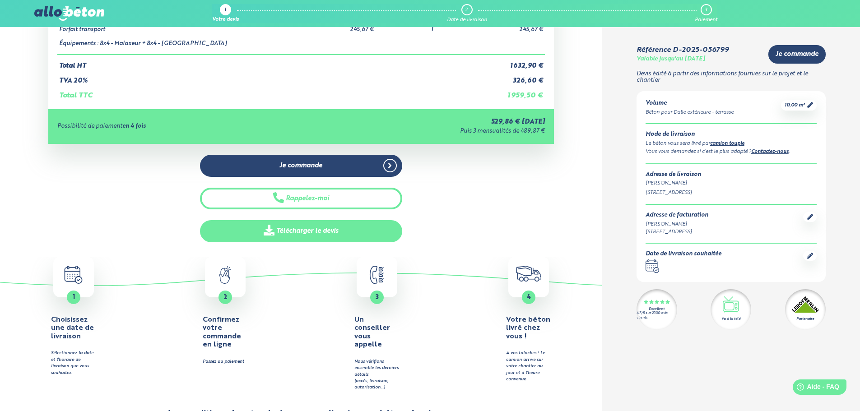
click at [314, 233] on link "Télécharger le devis" at bounding box center [301, 231] width 202 height 22
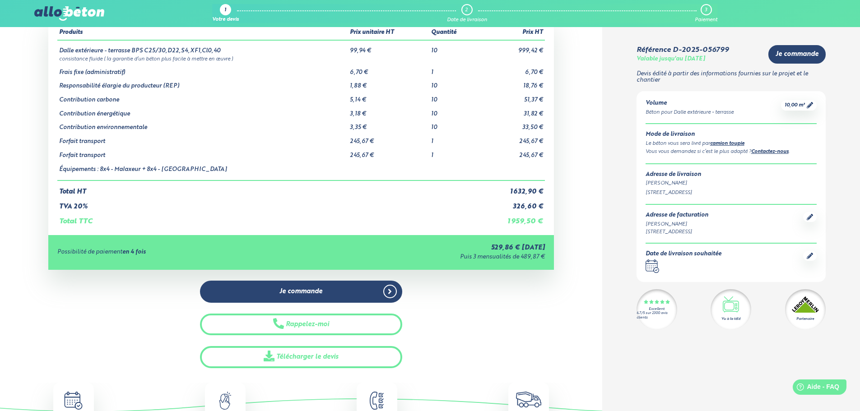
scroll to position [0, 0]
